Goal: Task Accomplishment & Management: Complete application form

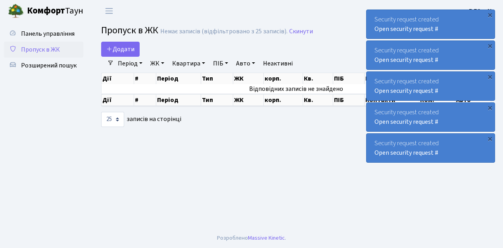
select select "25"
click at [45, 52] on span "Пропуск в ЖК" at bounding box center [40, 49] width 39 height 9
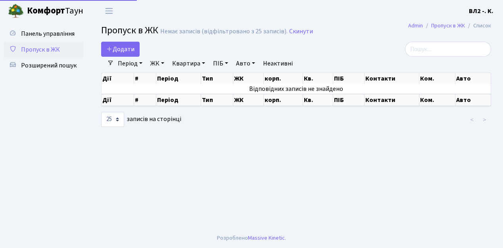
select select "25"
click at [128, 49] on span "Додати" at bounding box center [120, 49] width 28 height 9
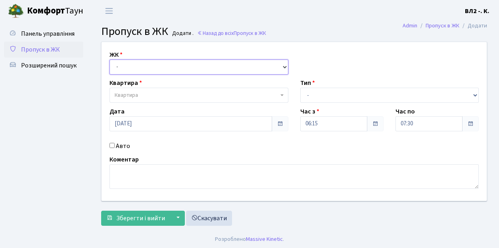
click at [129, 66] on select "- ВЛ1, Ужгородський пров., 4/1 ВЛ2, Голосіївський просп., 76 ВЛ3, пр.Голосіївсь…" at bounding box center [199, 67] width 179 height 15
select select "317"
click at [110, 60] on select "- ВЛ1, Ужгородський пров., 4/1 ВЛ2, Голосіївський просп., 76 ВЛ3, пр.Голосіївсь…" at bounding box center [199, 67] width 179 height 15
select select
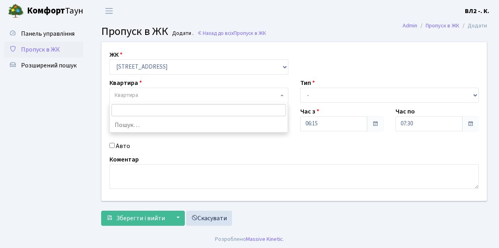
click at [152, 96] on span "Квартира" at bounding box center [197, 95] width 164 height 8
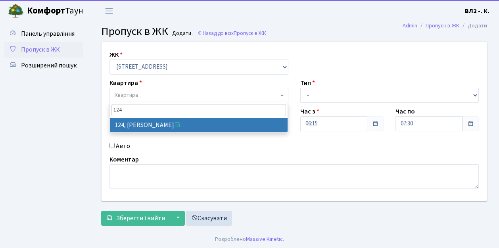
type input "124"
select select "38308"
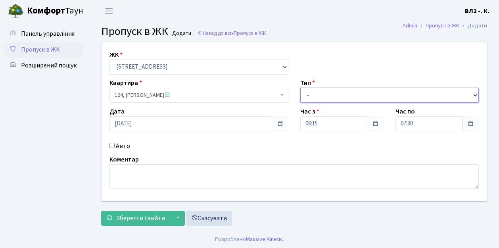
click at [311, 92] on select "- Доставка Таксі Гості Сервіс" at bounding box center [390, 95] width 179 height 15
select select "1"
click at [301, 88] on select "- Доставка Таксі Гості Сервіс" at bounding box center [390, 95] width 179 height 15
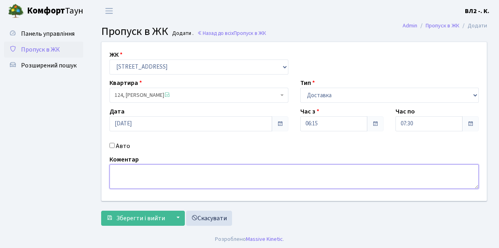
click at [140, 179] on textarea at bounding box center [295, 176] width 370 height 25
type textarea "Time Eat"
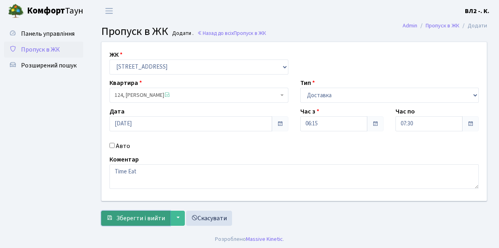
click at [136, 222] on span "Зберегти і вийти" at bounding box center [140, 218] width 49 height 9
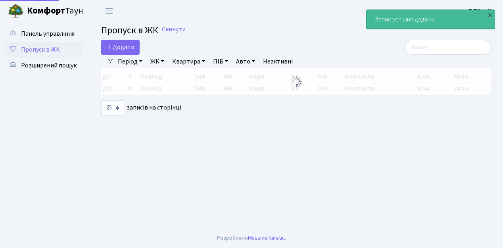
select select "25"
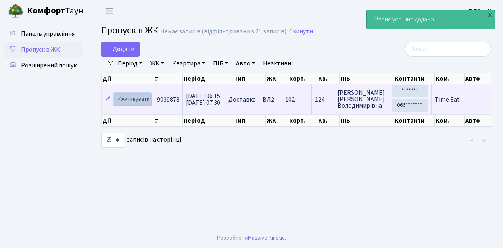
click at [139, 98] on link "Активувати" at bounding box center [133, 99] width 38 height 12
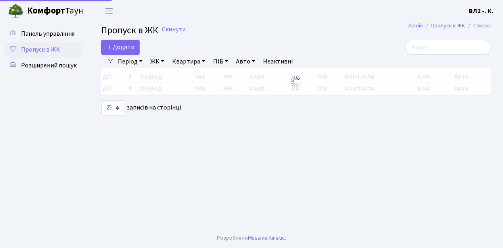
select select "25"
